Goal: Task Accomplishment & Management: Manage account settings

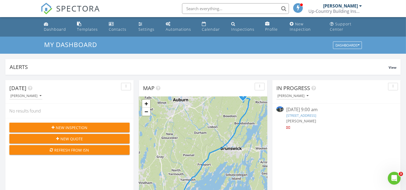
click at [307, 117] on link "24 Emu Street, Freeport, ME 04032" at bounding box center [301, 115] width 30 height 5
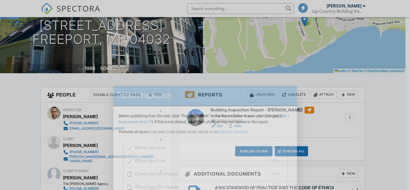
scroll to position [75, 0]
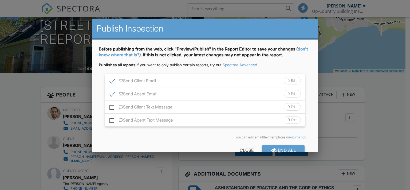
click at [290, 81] on div "Edit" at bounding box center [292, 80] width 17 height 7
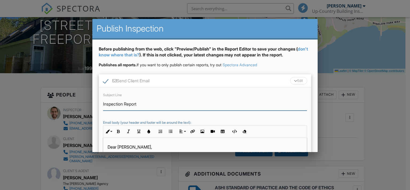
click at [104, 103] on input "Inspection Report" at bounding box center [205, 103] width 204 height 13
type input "30818 [PERSON_NAME] Inspection Report"
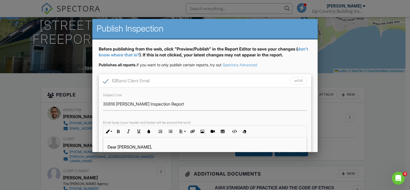
click at [116, 147] on p "Dear [PERSON_NAME]," at bounding box center [205, 147] width 195 height 6
click at [293, 81] on div "Edit" at bounding box center [298, 80] width 17 height 7
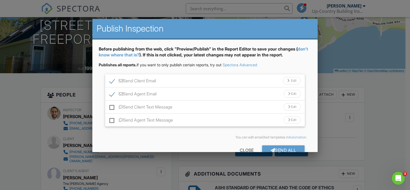
click at [288, 93] on div at bounding box center [289, 93] width 2 height 3
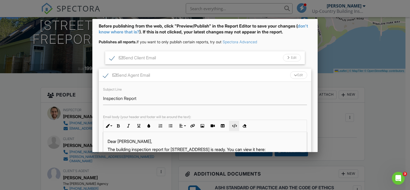
scroll to position [41, 0]
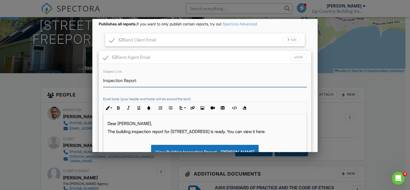
drag, startPoint x: 164, startPoint y: 83, endPoint x: 64, endPoint y: 68, distance: 100.9
click at [103, 74] on input "Inspection Report" at bounding box center [205, 80] width 204 height 13
paste input "30818 [PERSON_NAME]"
type input "30818 [PERSON_NAME] Inspection Report"
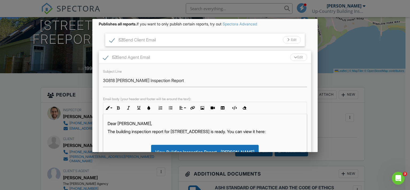
click at [296, 56] on div "Edit" at bounding box center [298, 56] width 17 height 7
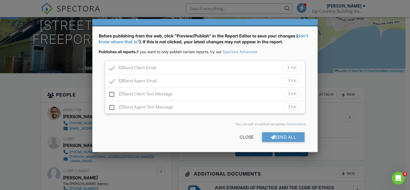
scroll to position [13, 0]
click at [287, 67] on div "Edit" at bounding box center [292, 67] width 18 height 7
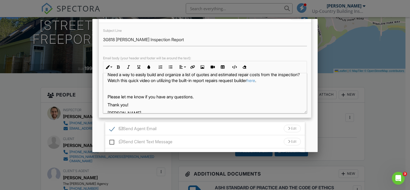
scroll to position [71, 0]
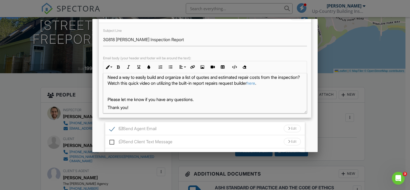
click at [221, 93] on p at bounding box center [205, 91] width 195 height 6
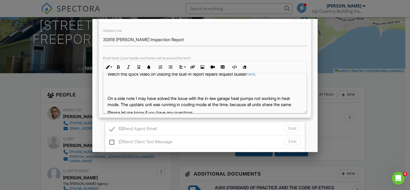
scroll to position [80, 0]
click at [276, 103] on p "On a side note I may have solved the issue with the in-law garage heat pumps no…" at bounding box center [205, 104] width 195 height 18
click at [176, 107] on p "On a side note I may have solved the issue with the in-law garage heat pumps no…" at bounding box center [205, 104] width 195 height 18
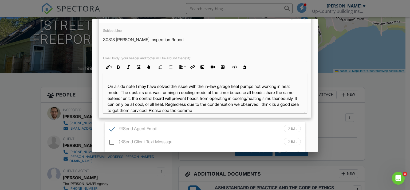
scroll to position [98, 0]
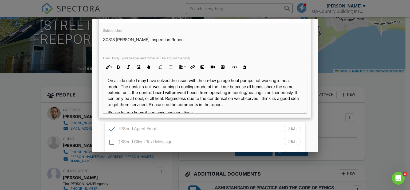
click at [136, 80] on p "On a side note I may have solved the issue with the in-law garage heat pumps no…" at bounding box center [205, 92] width 195 height 30
click at [251, 86] on p "On a side note, I may have solved the issue with the in-law garage heat pumps n…" at bounding box center [205, 92] width 195 height 30
click at [226, 91] on p "On a side note, I may have solved the issue with the in-law garage heat pumps n…" at bounding box center [205, 92] width 195 height 30
click at [293, 97] on p "On a side note, I may have solved the issue with the in-law garage heat pumps n…" at bounding box center [205, 92] width 195 height 30
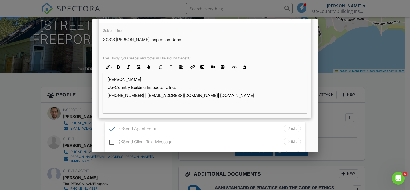
scroll to position [0, 0]
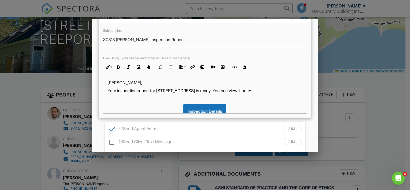
click at [301, 64] on div "Inline Style XLarge Large Normal Small Light Small/Light Bold Italic Underline …" at bounding box center [205, 67] width 204 height 12
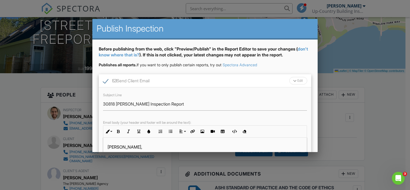
click at [293, 81] on div at bounding box center [294, 81] width 3 height 2
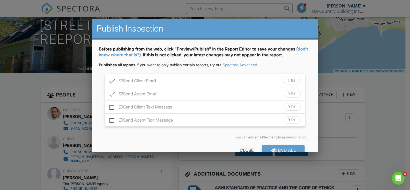
click at [288, 94] on div "Edit" at bounding box center [292, 93] width 17 height 7
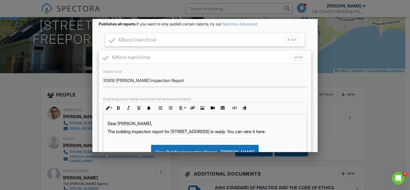
scroll to position [43, 0]
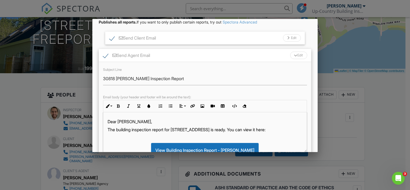
click at [113, 121] on p "Dear [PERSON_NAME]," at bounding box center [205, 122] width 195 height 6
click at [291, 56] on div "Edit" at bounding box center [298, 55] width 17 height 7
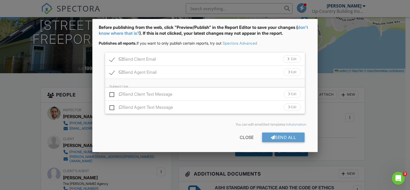
scroll to position [13, 0]
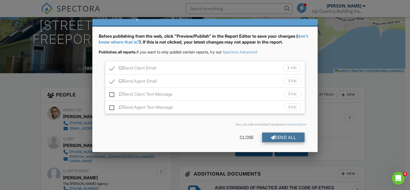
click at [283, 134] on div "Send All" at bounding box center [283, 137] width 43 height 10
